Goal: Communication & Community: Participate in discussion

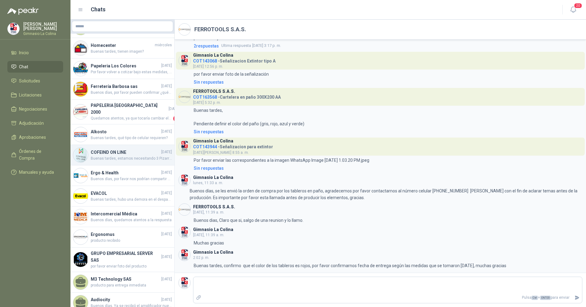
scroll to position [184, 0]
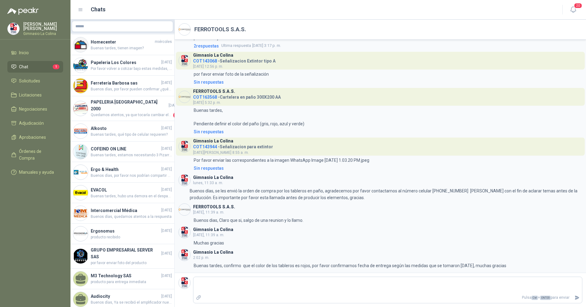
click at [31, 65] on li "Chat 1" at bounding box center [35, 66] width 48 height 7
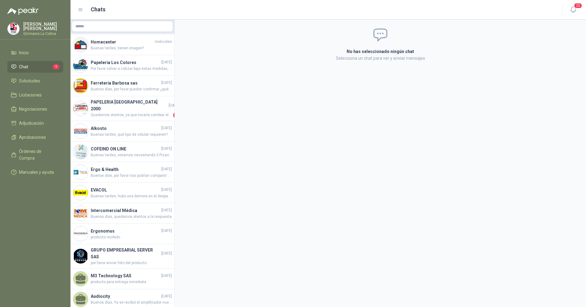
click at [44, 67] on li "Chat 1" at bounding box center [35, 66] width 48 height 7
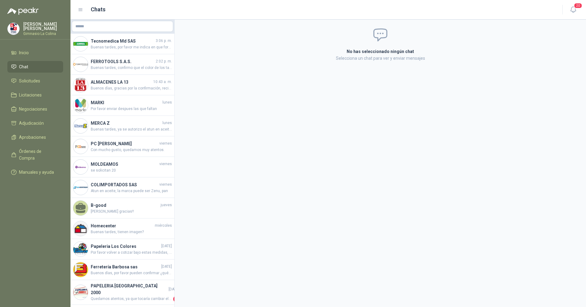
click at [32, 65] on li "Chat" at bounding box center [35, 66] width 48 height 7
click at [129, 48] on span "Buenas tardes, por favor me indica en que formato lo necesita" at bounding box center [131, 47] width 81 height 6
